Goal: Task Accomplishment & Management: Manage account settings

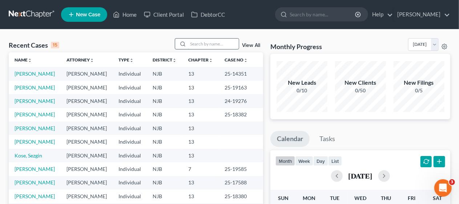
click at [194, 42] on input "search" at bounding box center [213, 44] width 51 height 11
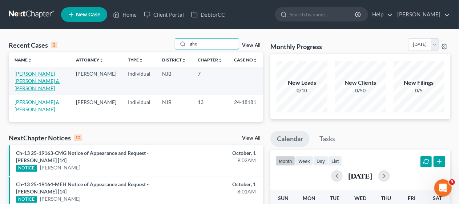
type input "ghe"
click at [39, 73] on link "[PERSON_NAME] [PERSON_NAME] & [PERSON_NAME]" at bounding box center [37, 81] width 45 height 21
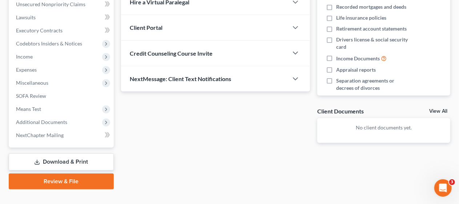
scroll to position [195, 0]
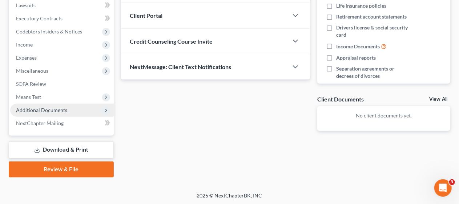
click at [80, 107] on span "Additional Documents" at bounding box center [62, 110] width 104 height 13
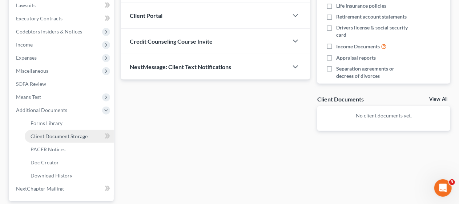
click at [81, 133] on span "Client Document Storage" at bounding box center [59, 136] width 57 height 6
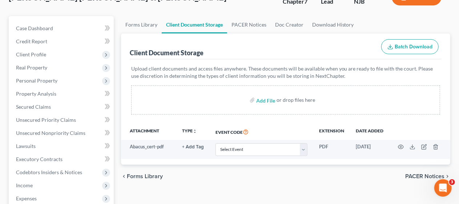
scroll to position [73, 0]
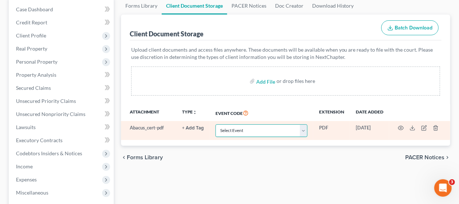
click at [303, 131] on select "Select Event 20 Largest Unsecured Creditors Amended Attorney Compensation State…" at bounding box center [262, 130] width 92 height 13
select select "9"
click at [216, 124] on select "Select Event 20 Largest Unsecured Creditors Amended Attorney Compensation State…" at bounding box center [262, 130] width 92 height 13
